Goal: Book appointment/travel/reservation

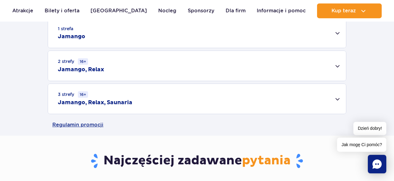
scroll to position [159, 0]
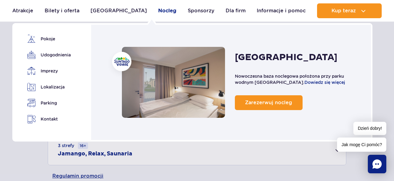
click at [158, 9] on link "Nocleg" at bounding box center [167, 10] width 18 height 15
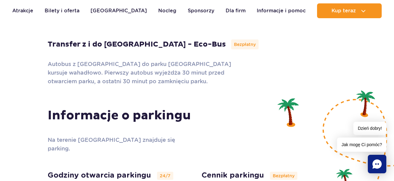
scroll to position [1922, 0]
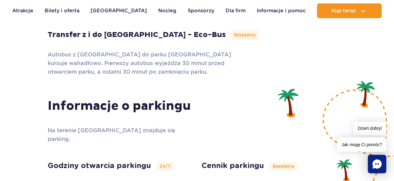
click at [116, 76] on section "Informacje o parkingu Na terenie Suntago Village znajduje się parking. Godziny …" at bounding box center [197, 176] width 394 height 201
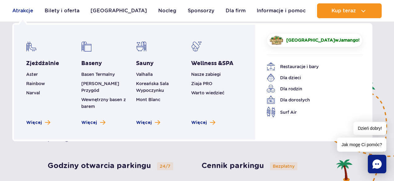
click at [28, 13] on link "Atrakcje" at bounding box center [22, 10] width 21 height 15
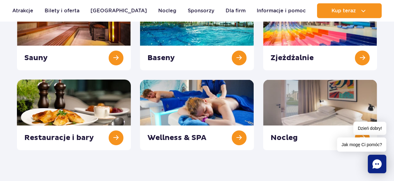
scroll to position [121, 0]
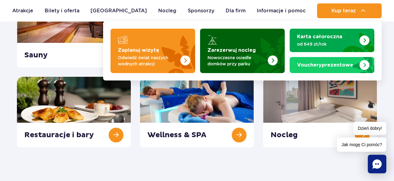
click at [249, 53] on strong "Zarezerwuj nocleg" at bounding box center [231, 50] width 48 height 5
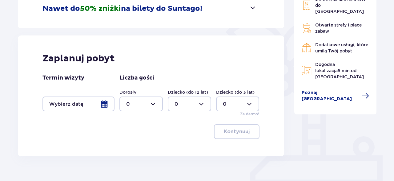
scroll to position [135, 0]
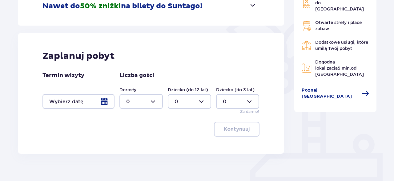
click at [188, 97] on div at bounding box center [189, 101] width 43 height 15
click at [141, 100] on div at bounding box center [140, 101] width 43 height 15
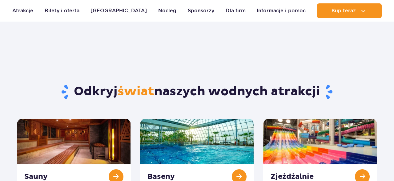
scroll to position [121, 0]
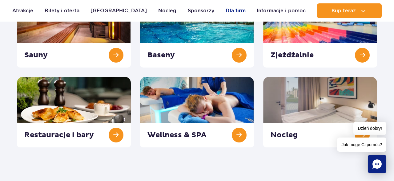
click at [225, 14] on link "Dla firm" at bounding box center [235, 10] width 20 height 15
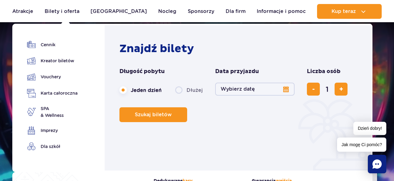
scroll to position [1273, 0]
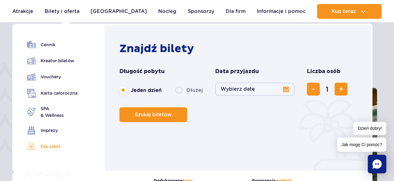
click at [44, 145] on link "Dla szkół" at bounding box center [52, 146] width 50 height 9
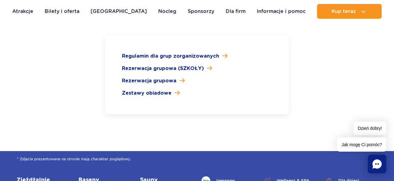
scroll to position [956, 0]
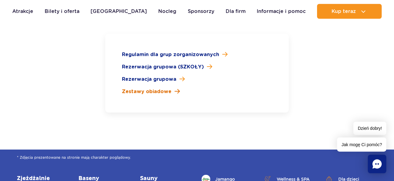
click at [135, 88] on span "Zestawy obiadowe" at bounding box center [147, 91] width 50 height 7
click at [148, 75] on span "Rezerwacja grupowa" at bounding box center [149, 78] width 54 height 7
